Goal: Check status: Check status

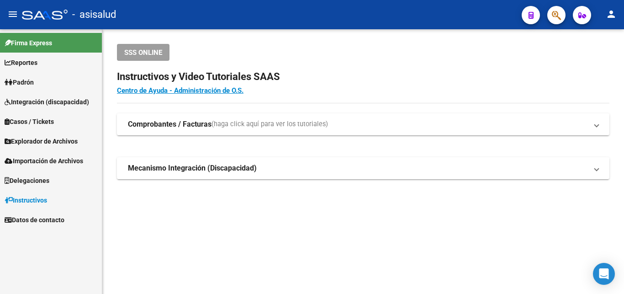
click at [21, 76] on link "Padrón" at bounding box center [51, 82] width 102 height 20
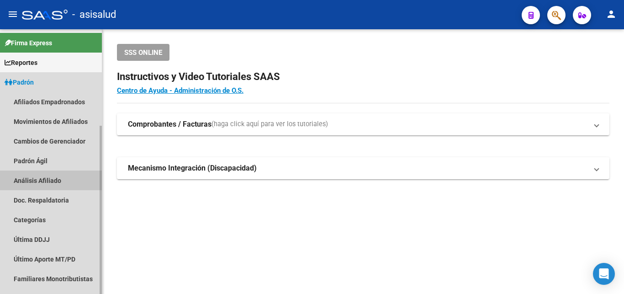
click at [31, 182] on link "Análisis Afiliado" at bounding box center [51, 180] width 102 height 20
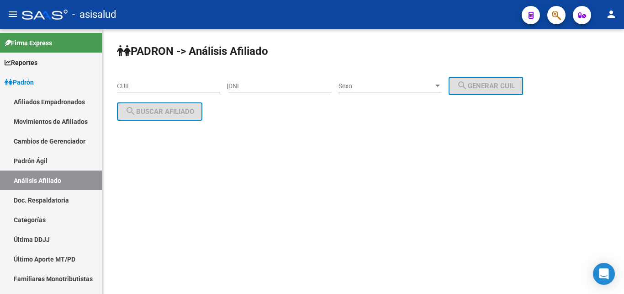
click at [121, 84] on input "CUIL" at bounding box center [168, 86] width 103 height 8
paste input "20-21664832-4"
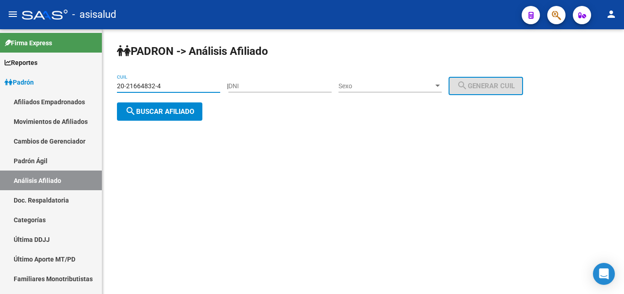
type input "20-21664832-4"
click at [152, 110] on span "search Buscar afiliado" at bounding box center [159, 111] width 69 height 8
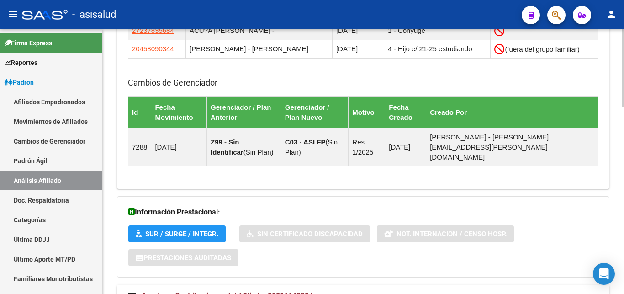
scroll to position [640, 0]
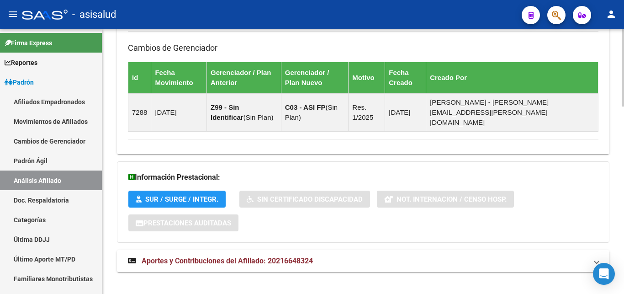
click at [220, 256] on span "Aportes y Contribuciones del Afiliado: 20216648324" at bounding box center [227, 260] width 171 height 9
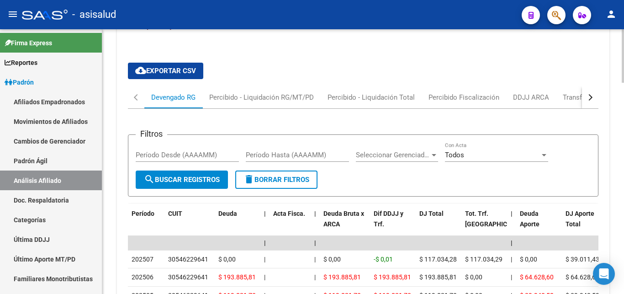
scroll to position [873, 0]
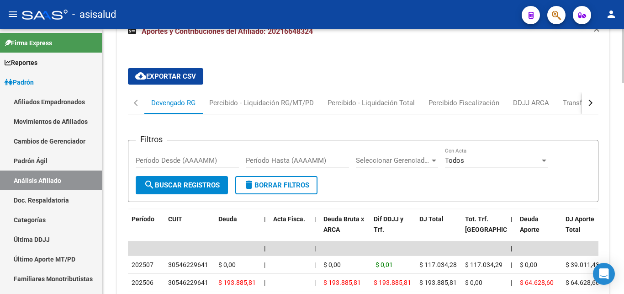
click at [591, 100] on div "button" at bounding box center [589, 103] width 6 height 6
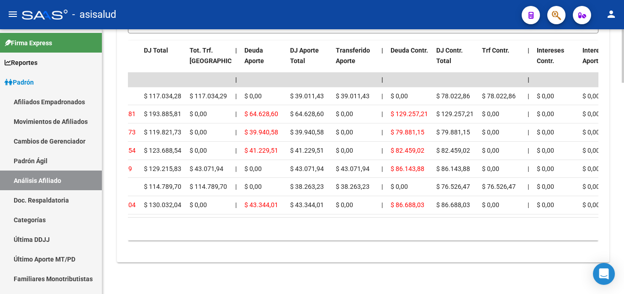
scroll to position [0, 300]
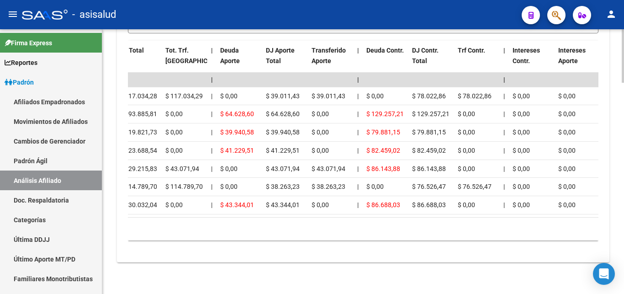
drag, startPoint x: 213, startPoint y: 210, endPoint x: 391, endPoint y: 219, distance: 177.8
click at [391, 219] on div "Período CUIT Deuda | Acta Fisca. | Deuda Bruta x ARCA Dif DDJJ y Trf. DJ Total …" at bounding box center [363, 141] width 470 height 200
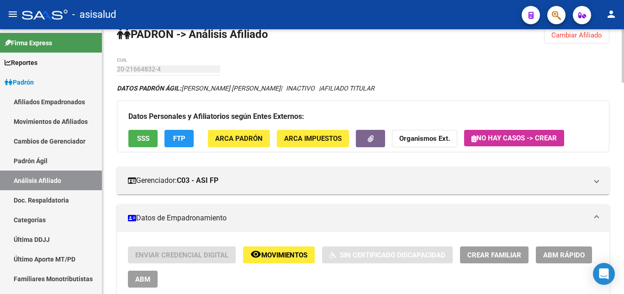
scroll to position [0, 0]
